Goal: Navigation & Orientation: Find specific page/section

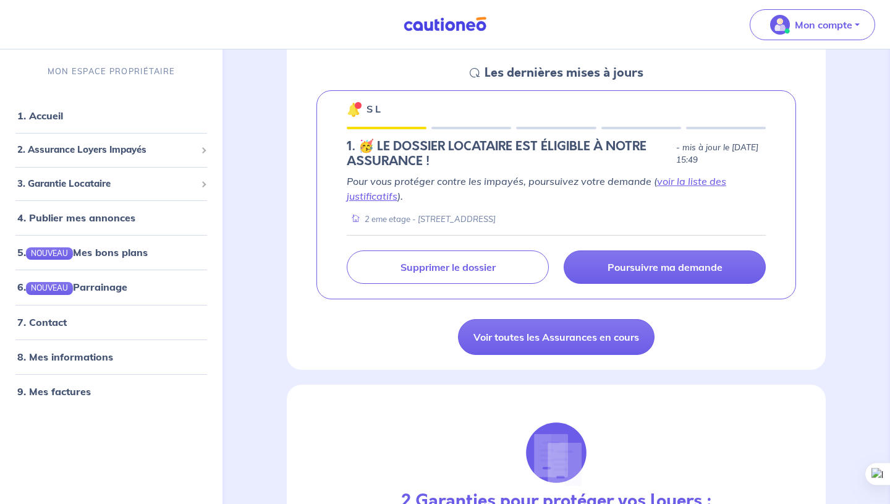
scroll to position [179, 0]
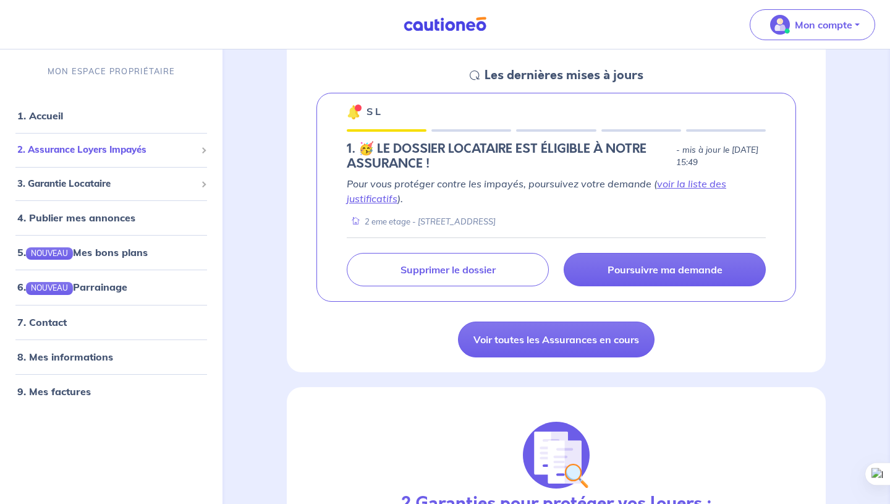
click at [86, 148] on span "2. Assurance Loyers Impayés" at bounding box center [106, 150] width 179 height 14
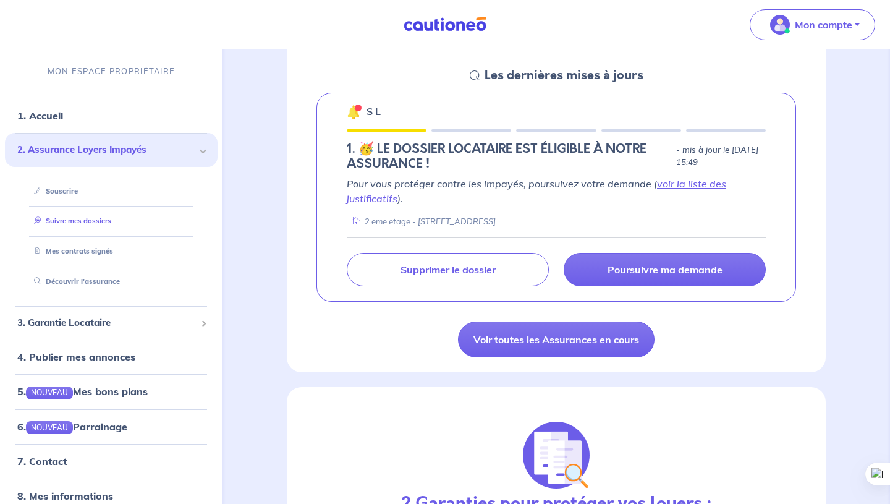
click at [88, 217] on link "Suivre mes dossiers" at bounding box center [70, 220] width 82 height 9
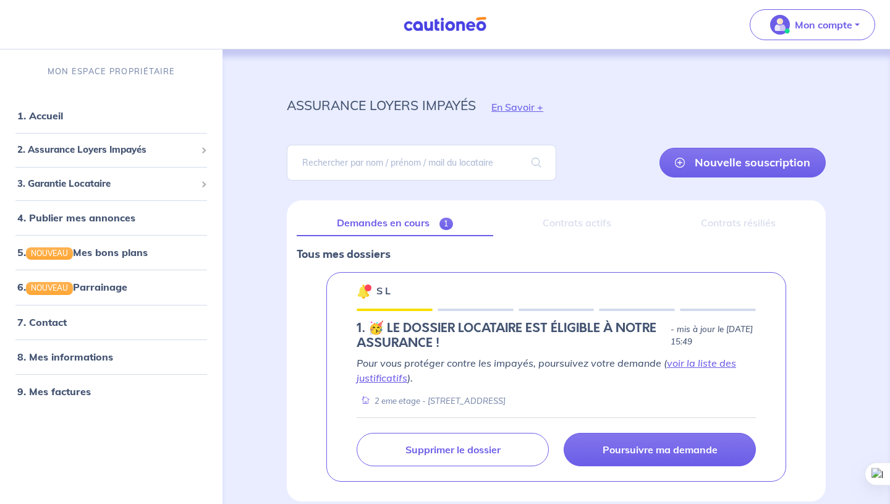
click at [854, 323] on div "assurance loyers impayés En Savoir + Nouvelle souscription Fermer Valider un lo…" at bounding box center [556, 290] width 598 height 422
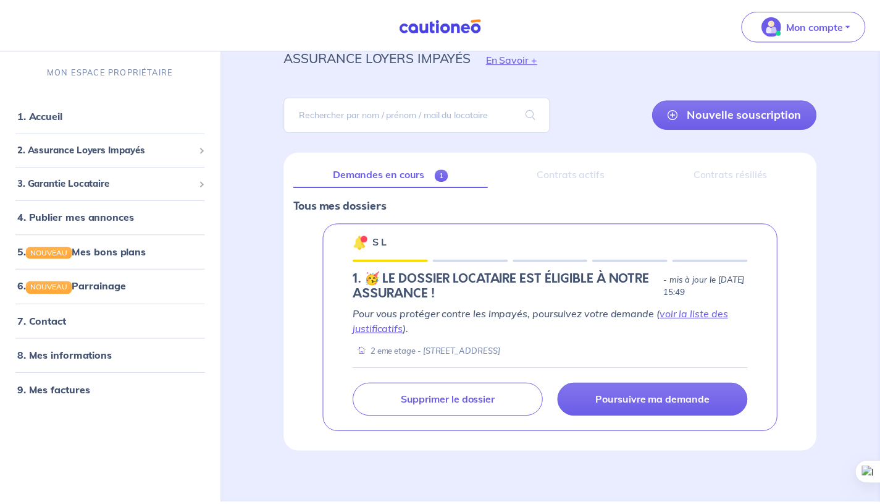
scroll to position [57, 0]
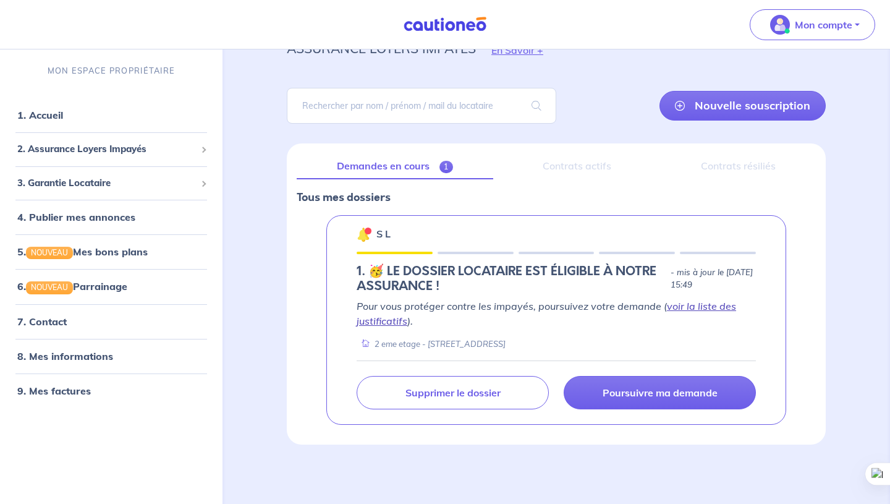
click at [714, 303] on link "voir la liste des justificatifs" at bounding box center [545, 313] width 379 height 27
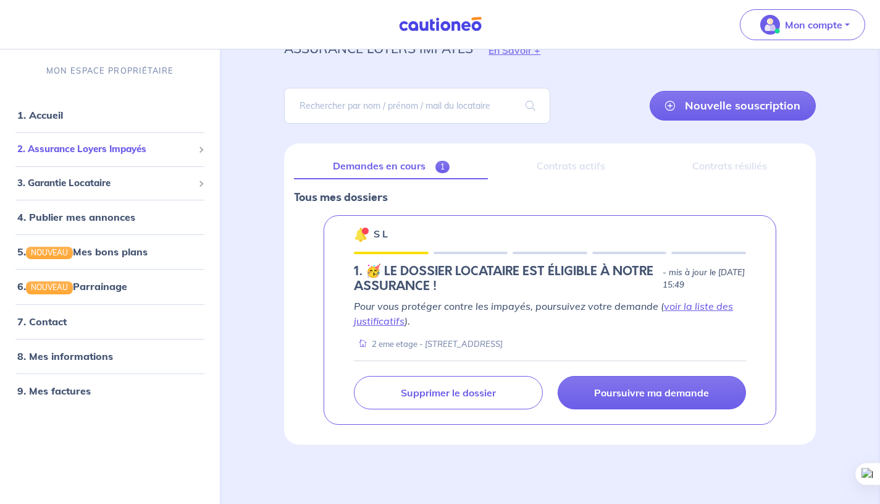
click at [104, 156] on span "2. Assurance Loyers Impayés" at bounding box center [105, 149] width 176 height 14
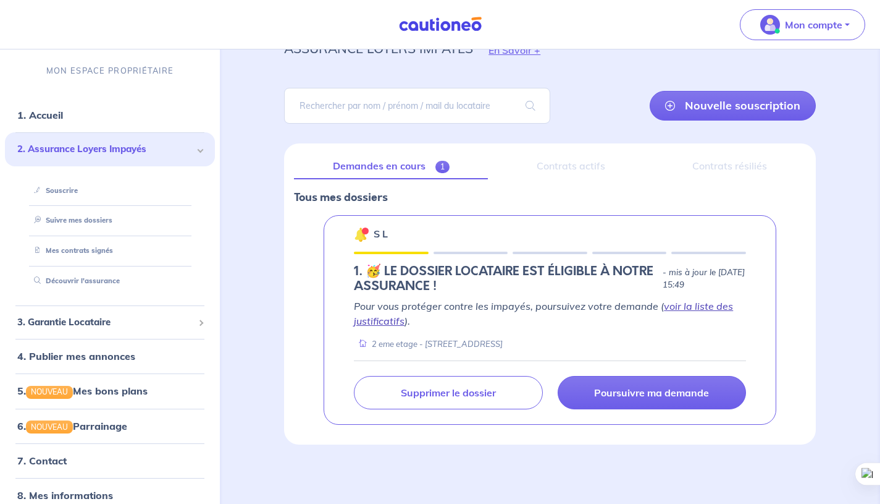
click at [686, 305] on link "voir la liste des justificatifs" at bounding box center [543, 313] width 379 height 27
click at [86, 426] on link "6. NOUVEAU Parrainage" at bounding box center [71, 426] width 109 height 12
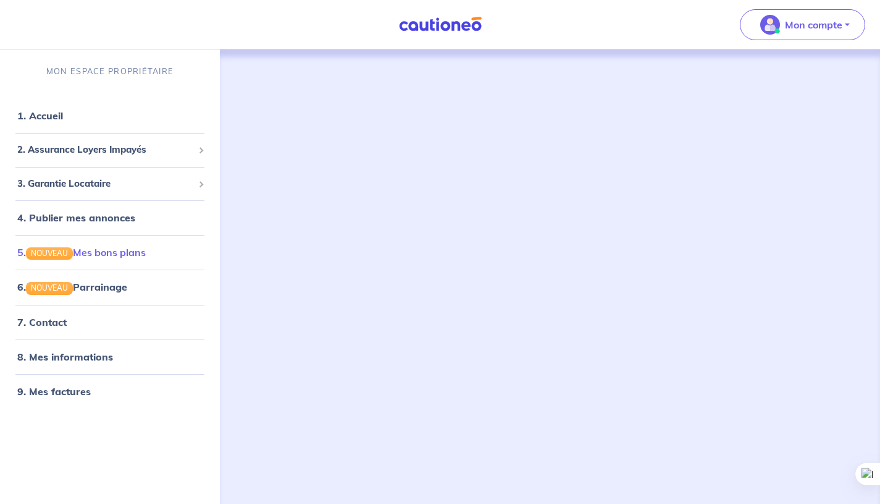
click at [110, 251] on link "5. NOUVEAU Mes bons plans" at bounding box center [81, 252] width 129 height 12
